Goal: Find specific page/section: Find specific page/section

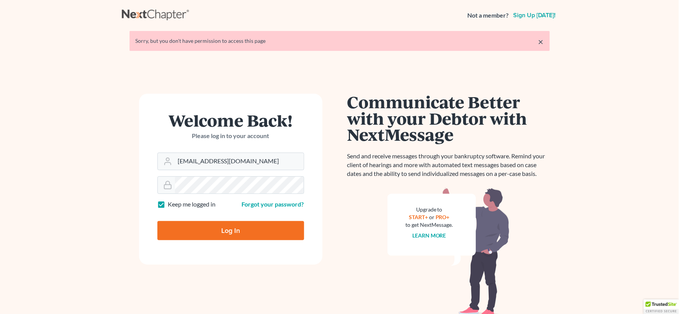
click at [230, 226] on input "Log In" at bounding box center [231, 230] width 147 height 19
type input "Thinking..."
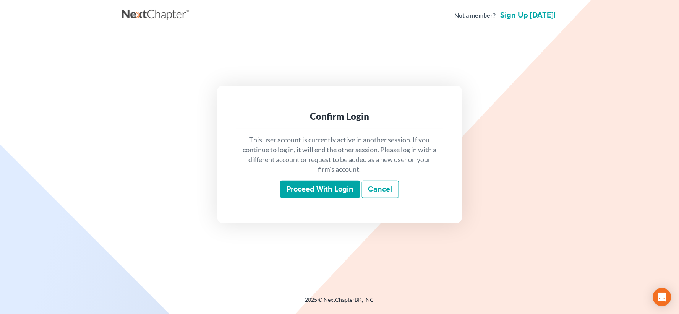
click at [314, 188] on input "Proceed with login" at bounding box center [321, 189] width 80 height 18
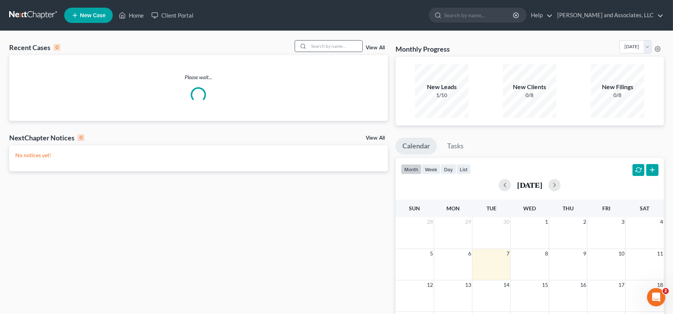
click at [319, 45] on input "search" at bounding box center [336, 46] width 54 height 11
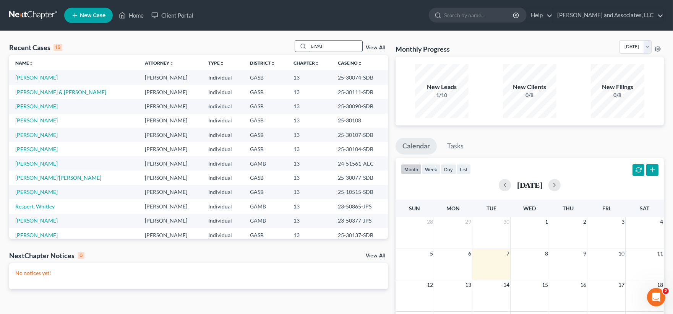
type input "LIVATT"
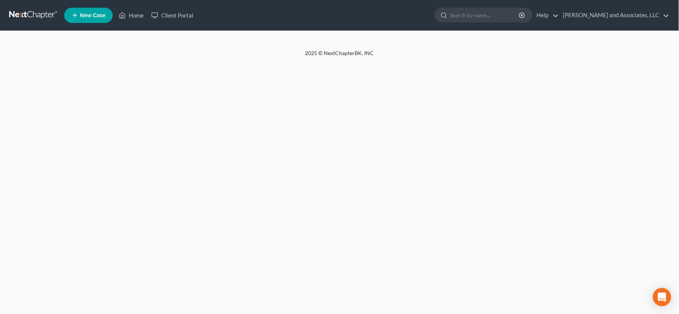
select select "1"
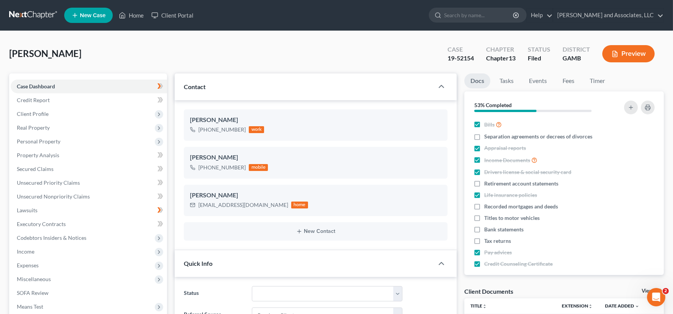
scroll to position [69, 0]
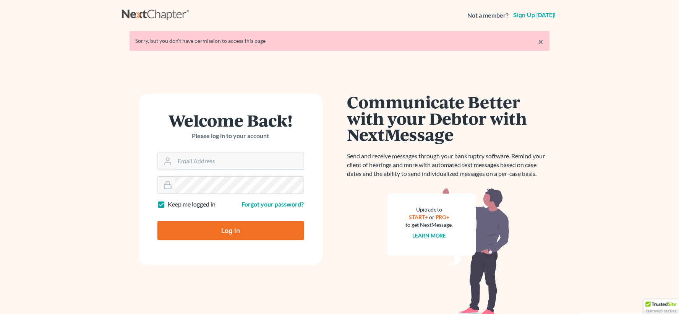
type input "[EMAIL_ADDRESS][DOMAIN_NAME]"
click at [276, 230] on input "Log In" at bounding box center [231, 230] width 147 height 19
type input "Thinking..."
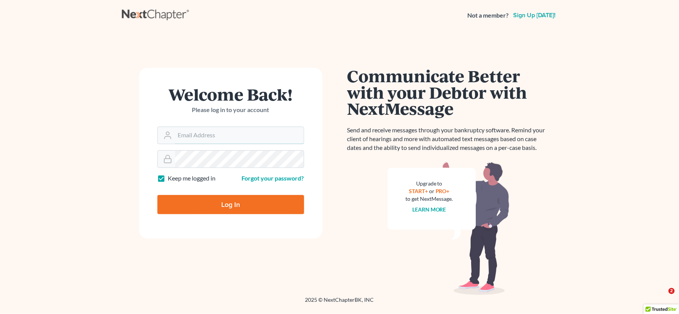
type input "[EMAIL_ADDRESS][DOMAIN_NAME]"
click at [242, 206] on input "Log In" at bounding box center [231, 204] width 147 height 19
type input "Thinking..."
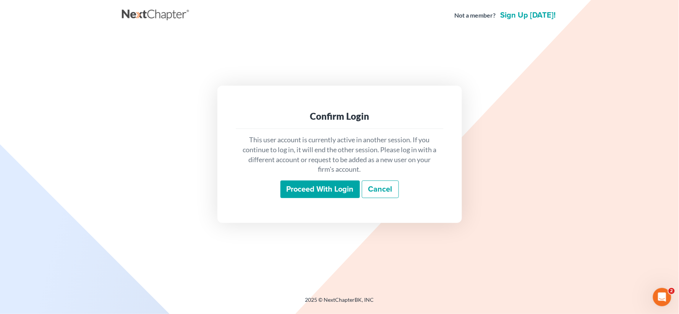
click at [310, 182] on input "Proceed with login" at bounding box center [321, 189] width 80 height 18
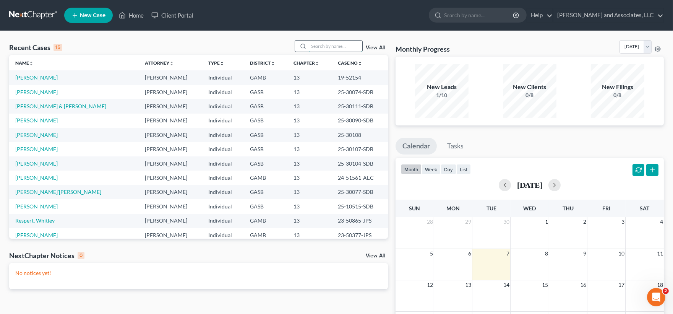
click at [341, 44] on input "search" at bounding box center [336, 46] width 54 height 11
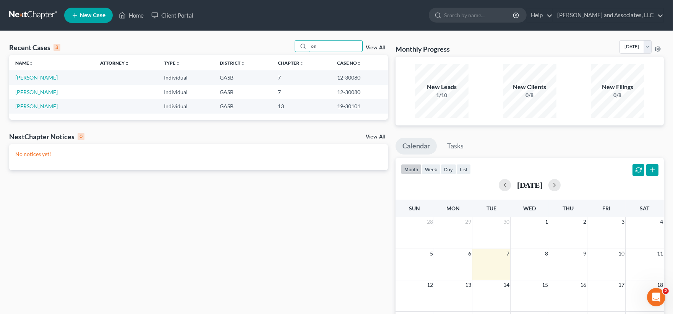
type input "o"
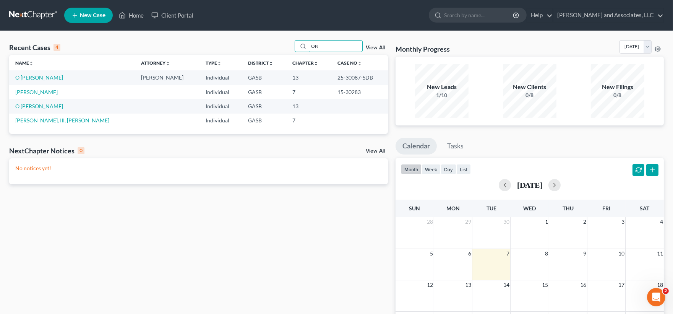
type input "O"
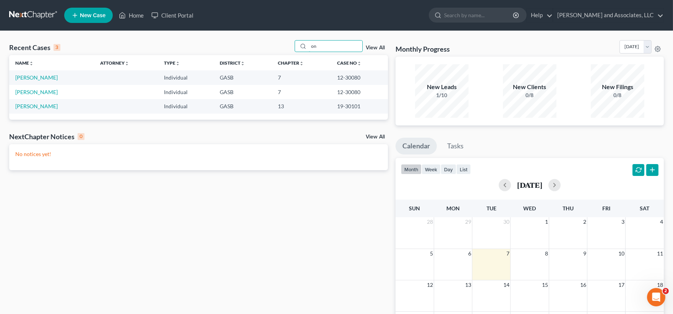
type input "o"
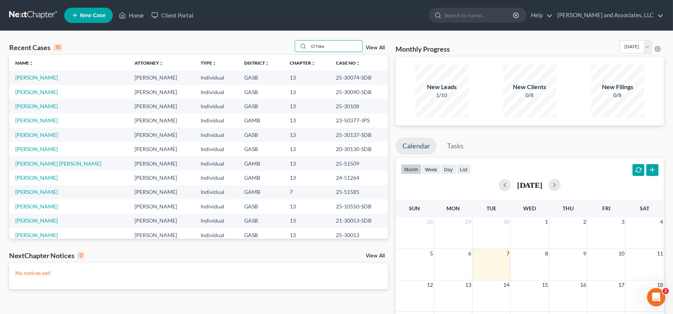
type input "[PERSON_NAME]"
